Goal: Complete application form: Complete application form

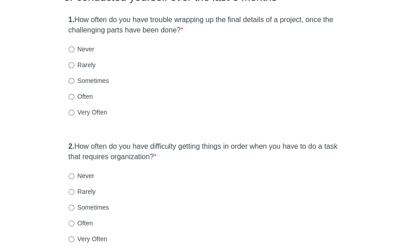
scroll to position [126, 0]
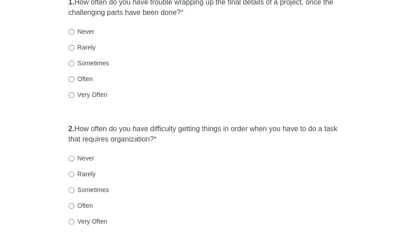
click at [80, 44] on label "Rarely" at bounding box center [82, 47] width 27 height 9
click at [74, 45] on input "Rarely" at bounding box center [72, 48] width 6 height 6
radio input "true"
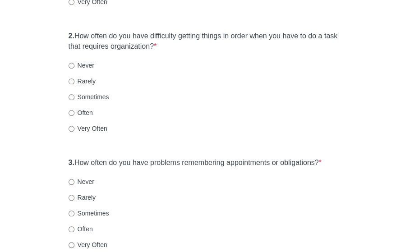
scroll to position [228, 0]
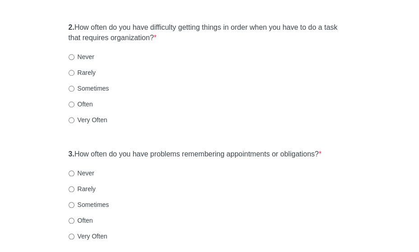
click at [90, 72] on label "Rarely" at bounding box center [82, 72] width 27 height 9
click at [74, 72] on input "Rarely" at bounding box center [72, 73] width 6 height 6
radio input "true"
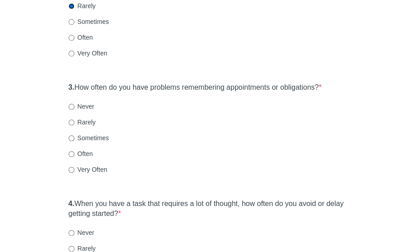
scroll to position [302, 0]
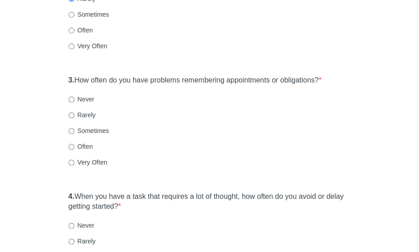
click at [94, 130] on label "Sometimes" at bounding box center [89, 130] width 41 height 9
click at [74, 130] on input "Sometimes" at bounding box center [72, 131] width 6 height 6
radio input "true"
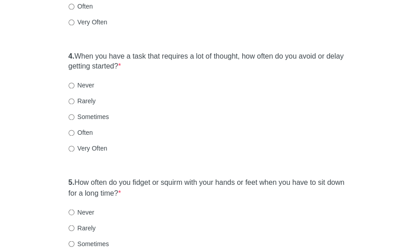
scroll to position [452, 0]
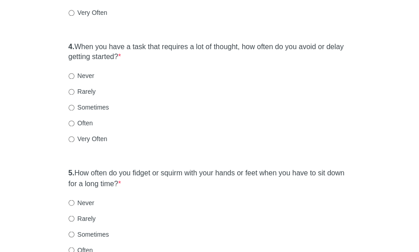
click at [90, 92] on label "Rarely" at bounding box center [82, 91] width 27 height 9
click at [74, 92] on input "Rarely" at bounding box center [72, 92] width 6 height 6
radio input "true"
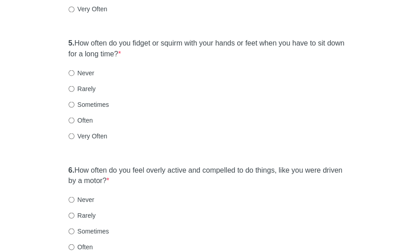
scroll to position [583, 0]
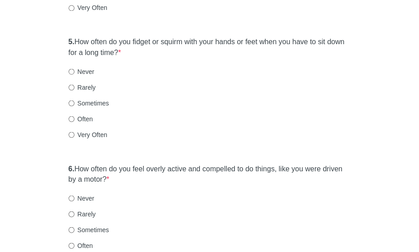
click at [93, 102] on label "Sometimes" at bounding box center [89, 102] width 41 height 9
click at [74, 102] on input "Sometimes" at bounding box center [72, 103] width 6 height 6
radio input "true"
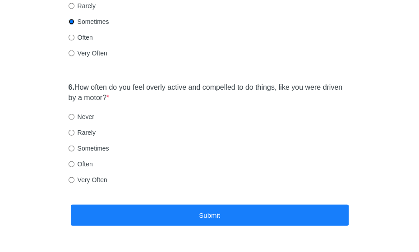
scroll to position [676, 0]
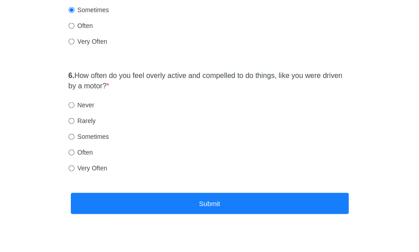
click at [89, 121] on label "Rarely" at bounding box center [82, 120] width 27 height 9
click at [74, 121] on input "Rarely" at bounding box center [72, 121] width 6 height 6
radio input "true"
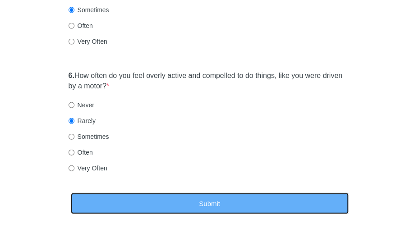
click at [143, 198] on button "Submit" at bounding box center [210, 203] width 278 height 21
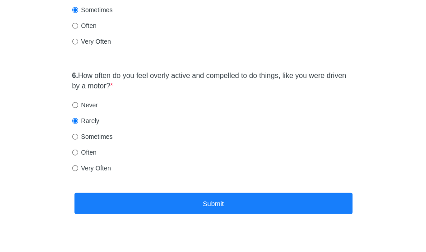
scroll to position [0, 0]
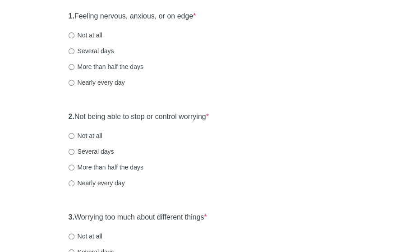
scroll to position [117, 0]
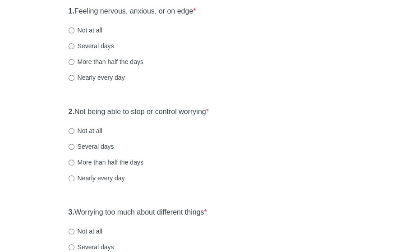
click at [112, 44] on label "Several days" at bounding box center [92, 46] width 46 height 9
click at [74, 44] on input "Several days" at bounding box center [72, 46] width 6 height 6
radio input "true"
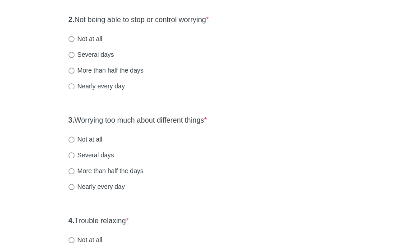
scroll to position [214, 0]
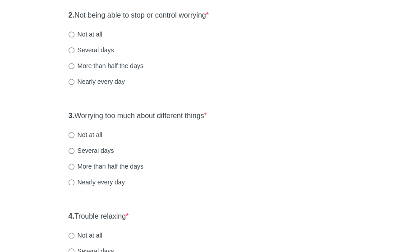
click at [99, 49] on label "Several days" at bounding box center [92, 50] width 46 height 9
click at [74, 49] on input "Several days" at bounding box center [72, 50] width 6 height 6
radio input "true"
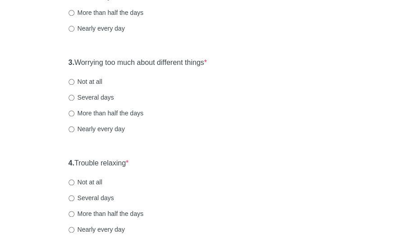
scroll to position [272, 0]
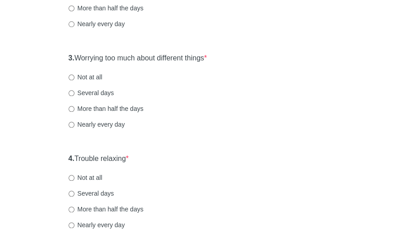
click at [101, 89] on label "Several days" at bounding box center [92, 92] width 46 height 9
click at [74, 90] on input "Several days" at bounding box center [72, 93] width 6 height 6
radio input "true"
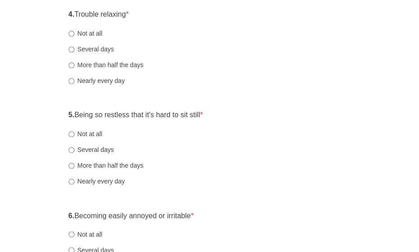
scroll to position [418, 0]
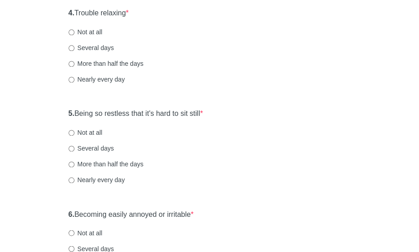
click at [88, 33] on label "Not at all" at bounding box center [86, 32] width 34 height 9
click at [74, 33] on input "Not at all" at bounding box center [72, 32] width 6 height 6
radio input "true"
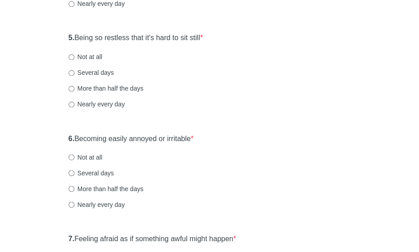
scroll to position [505, 0]
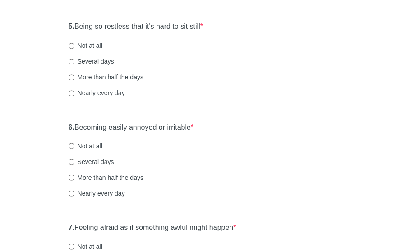
click at [93, 41] on label "Not at all" at bounding box center [86, 45] width 34 height 9
click at [74, 43] on input "Not at all" at bounding box center [72, 46] width 6 height 6
radio input "true"
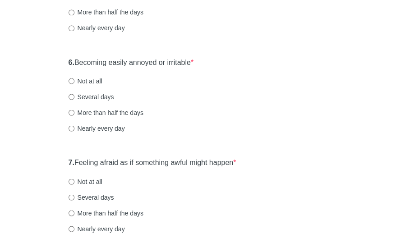
scroll to position [573, 0]
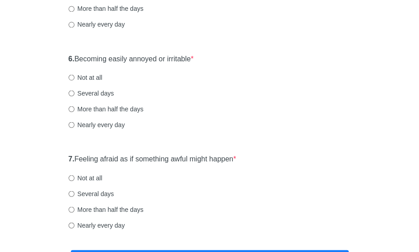
click at [97, 91] on label "Several days" at bounding box center [92, 92] width 46 height 9
click at [74, 91] on input "Several days" at bounding box center [72, 93] width 6 height 6
radio input "true"
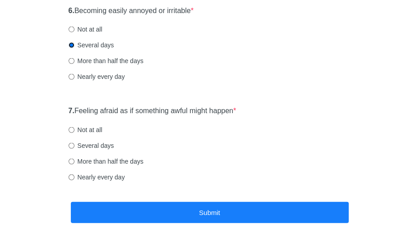
scroll to position [646, 0]
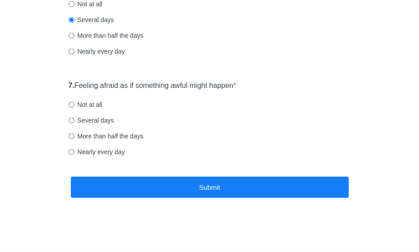
click at [95, 115] on div "7. Feeling afraid as if something awful might happen * Not at all Several days …" at bounding box center [210, 123] width 292 height 94
click at [95, 121] on label "Several days" at bounding box center [92, 120] width 46 height 9
click at [74, 121] on input "Several days" at bounding box center [72, 121] width 6 height 6
radio input "true"
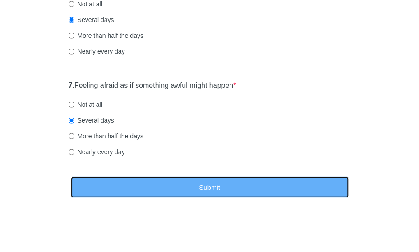
click at [133, 185] on button "Submit" at bounding box center [210, 187] width 278 height 21
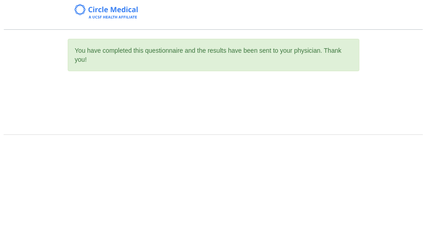
scroll to position [0, 0]
